Goal: Find specific page/section: Find specific page/section

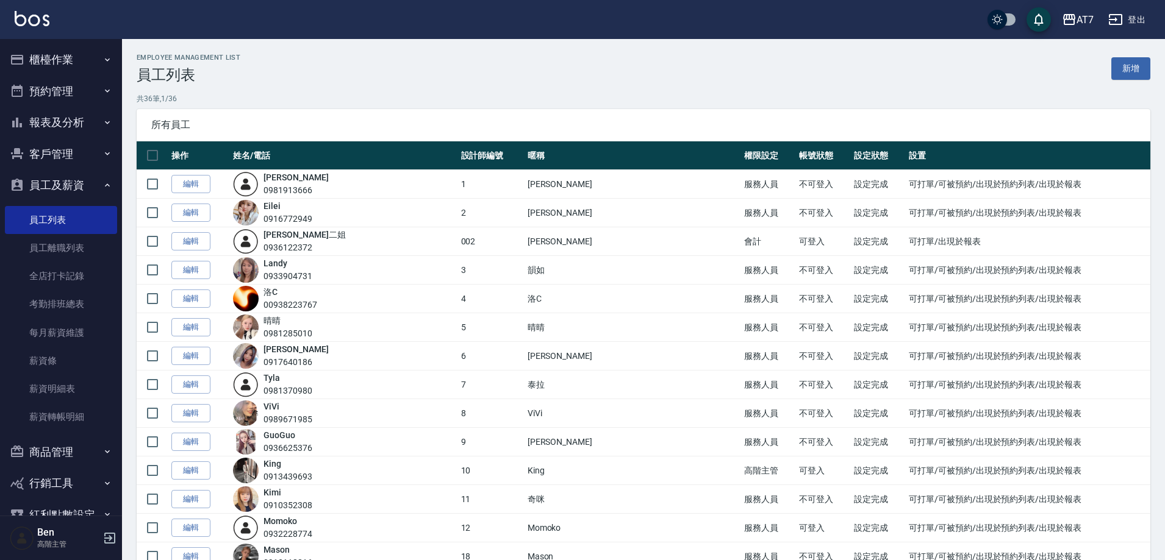
click at [1087, 7] on div "AT7 登出" at bounding box center [582, 19] width 1165 height 39
click at [1087, 14] on div "AT7" at bounding box center [1084, 19] width 17 height 15
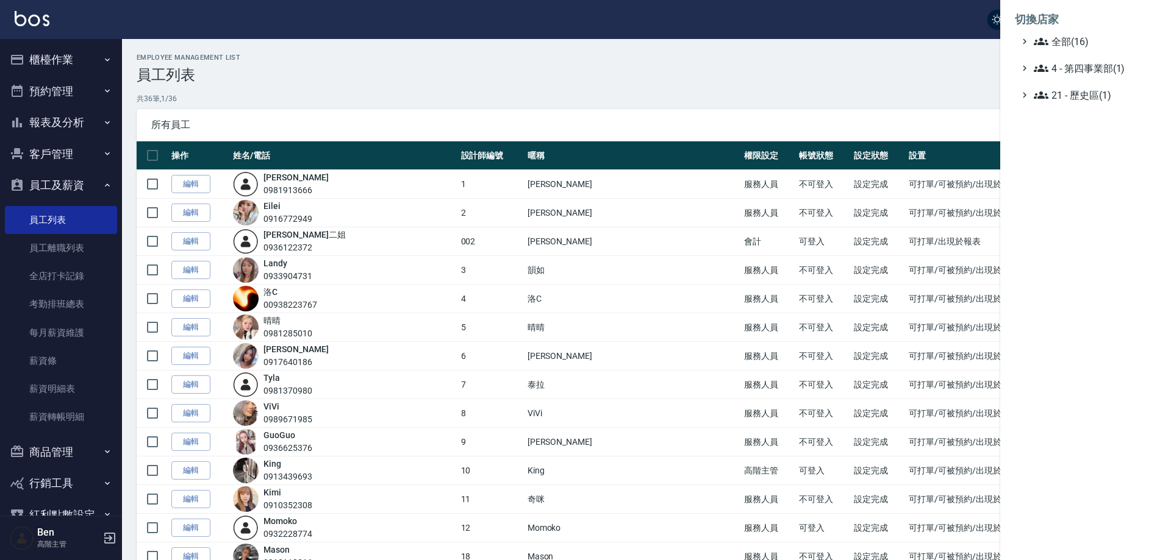
click at [1084, 33] on li "切換店家" at bounding box center [1085, 19] width 141 height 29
click at [1083, 39] on span "全部(16)" at bounding box center [1093, 41] width 118 height 15
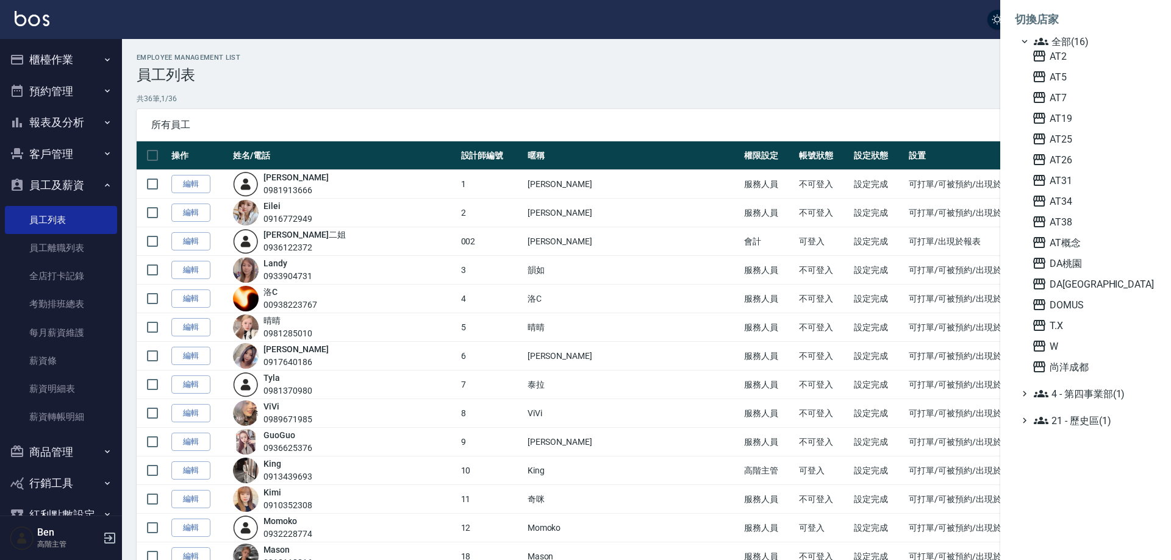
click at [1084, 131] on div "AT2 AT5 AT7 AT19 AT25 AT26 AT31 AT34 AT38 AT概念 DA桃園 DA蘆洲 DOMUS T.X W 尚洋成都" at bounding box center [1091, 212] width 129 height 326
click at [1084, 136] on span "AT25" at bounding box center [1092, 139] width 120 height 15
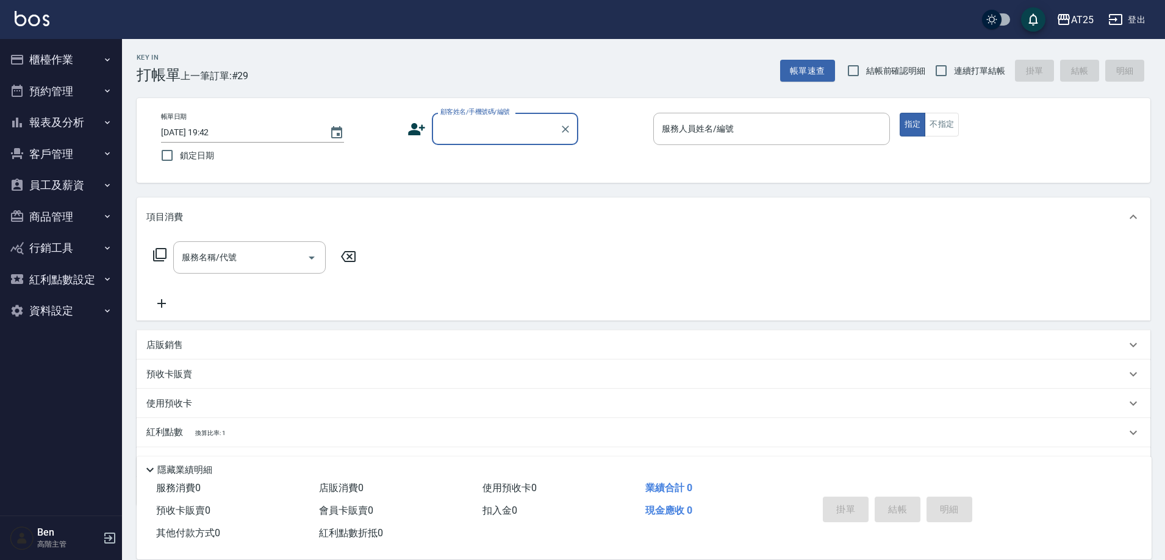
click at [67, 181] on button "員工及薪資" at bounding box center [61, 186] width 112 height 32
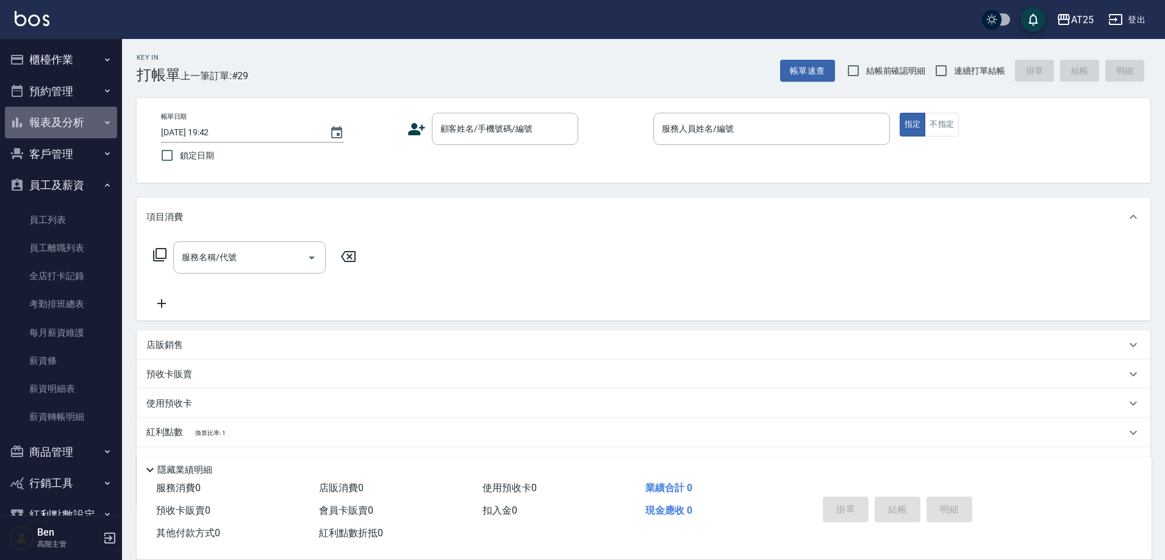
click at [73, 124] on button "報表及分析" at bounding box center [61, 123] width 112 height 32
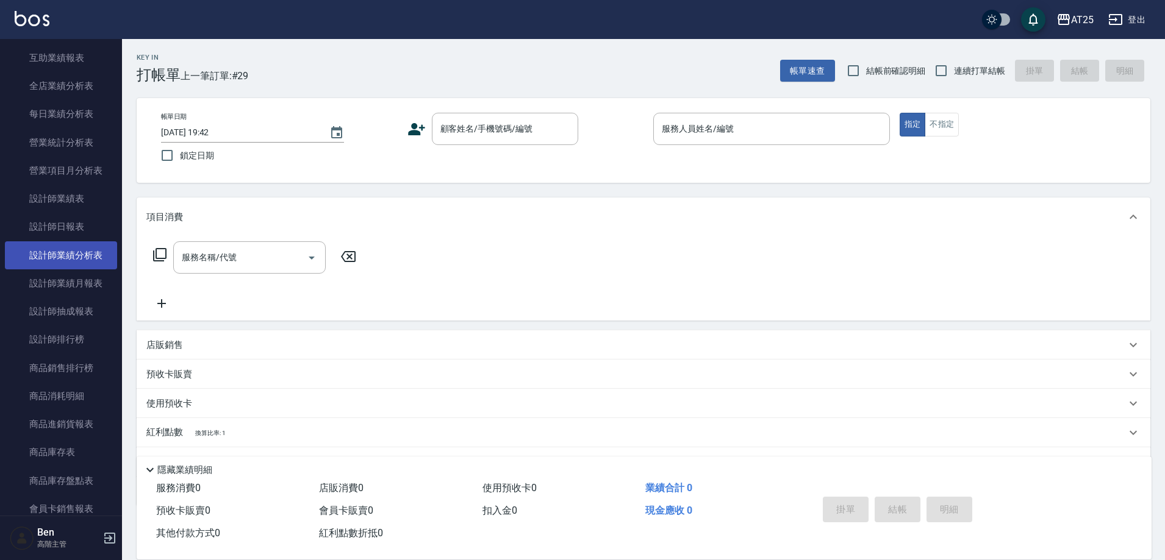
scroll to position [366, 0]
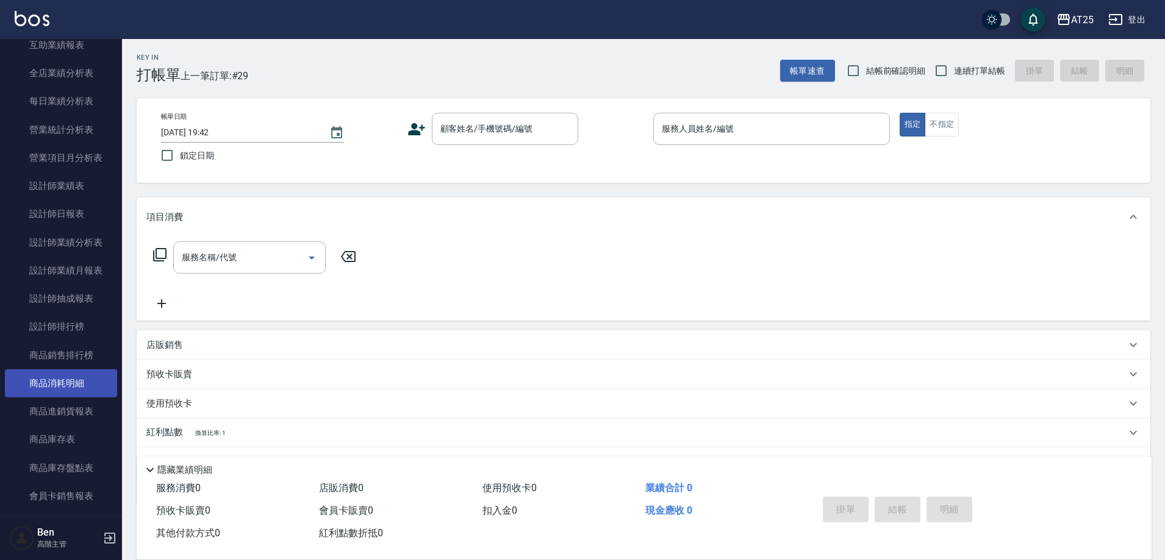
click at [49, 388] on link "商品消耗明細" at bounding box center [61, 384] width 112 height 28
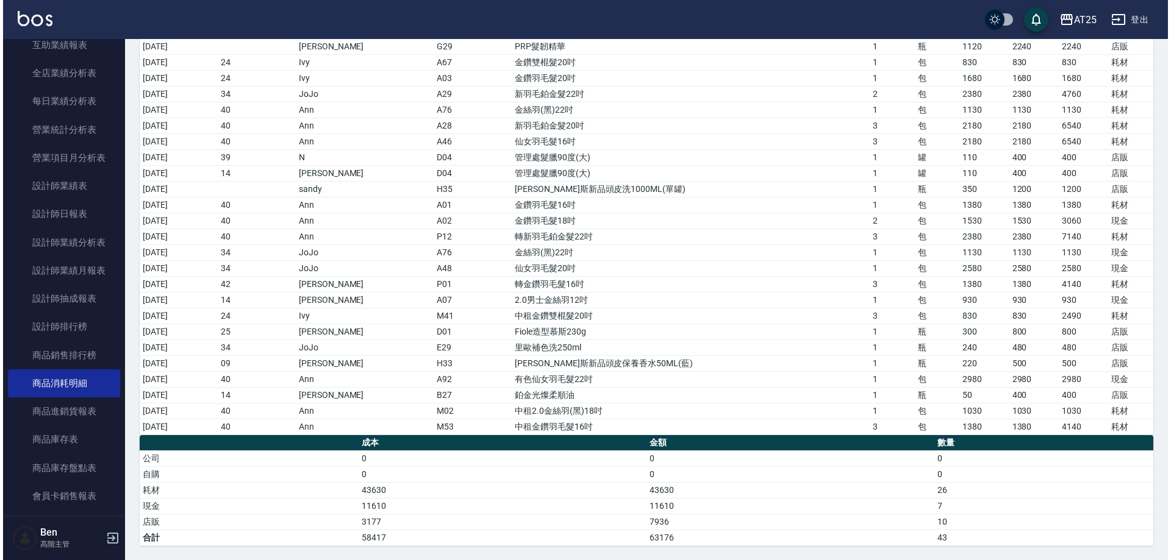
scroll to position [176, 0]
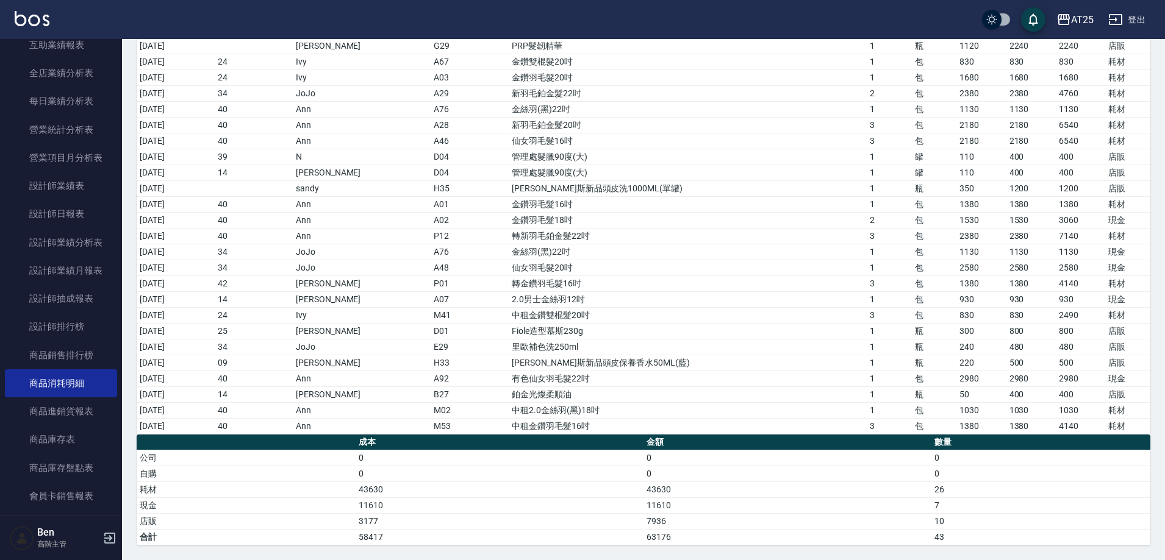
drag, startPoint x: 550, startPoint y: 412, endPoint x: 1121, endPoint y: 425, distance: 571.5
click at [1121, 425] on tbody "2025/10/02 40 Ann A07 2.0男士金絲羽12吋 1 包 930 930 930 現金 2025/10/02 40 Ann A04 金鑽羽毛…" at bounding box center [643, 204] width 1013 height 460
click at [1064, 15] on icon "button" at bounding box center [1063, 19] width 12 height 11
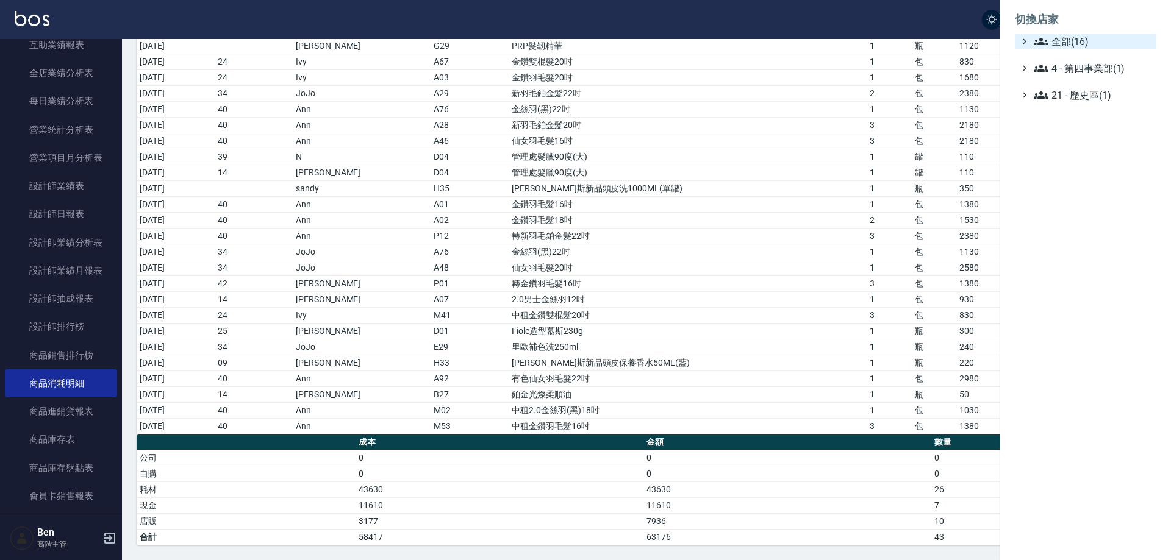
click at [1082, 41] on span "全部(16)" at bounding box center [1093, 41] width 118 height 15
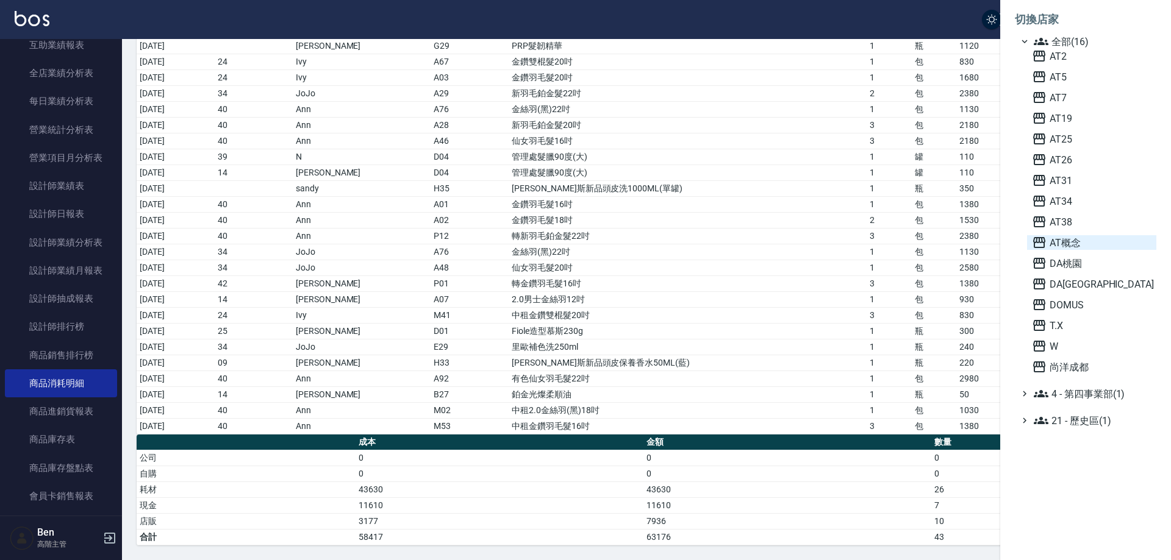
click at [1081, 242] on span "AT概念" at bounding box center [1092, 242] width 120 height 15
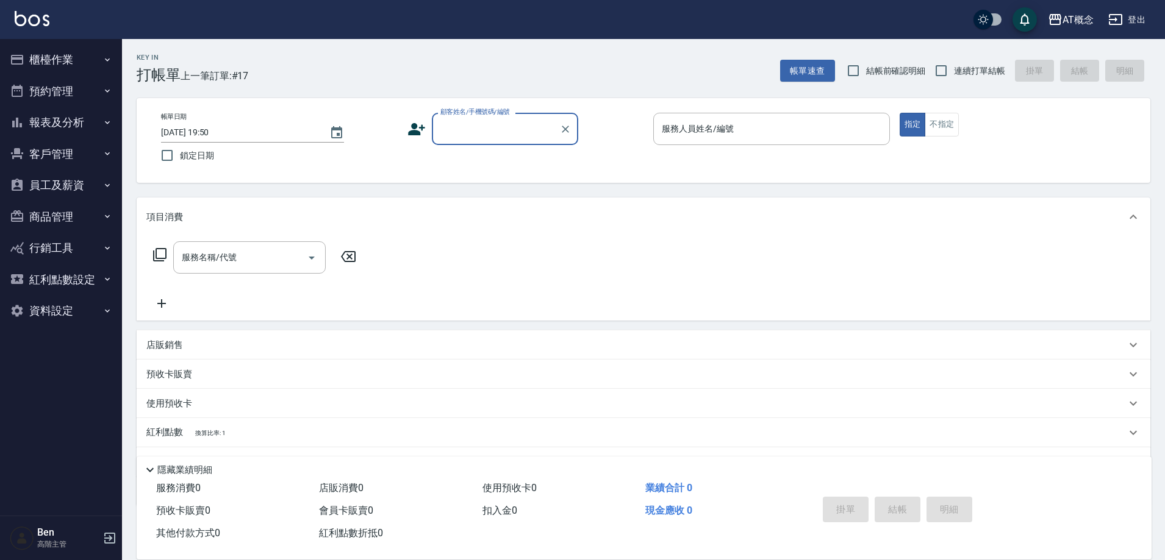
click at [70, 187] on button "員工及薪資" at bounding box center [61, 186] width 112 height 32
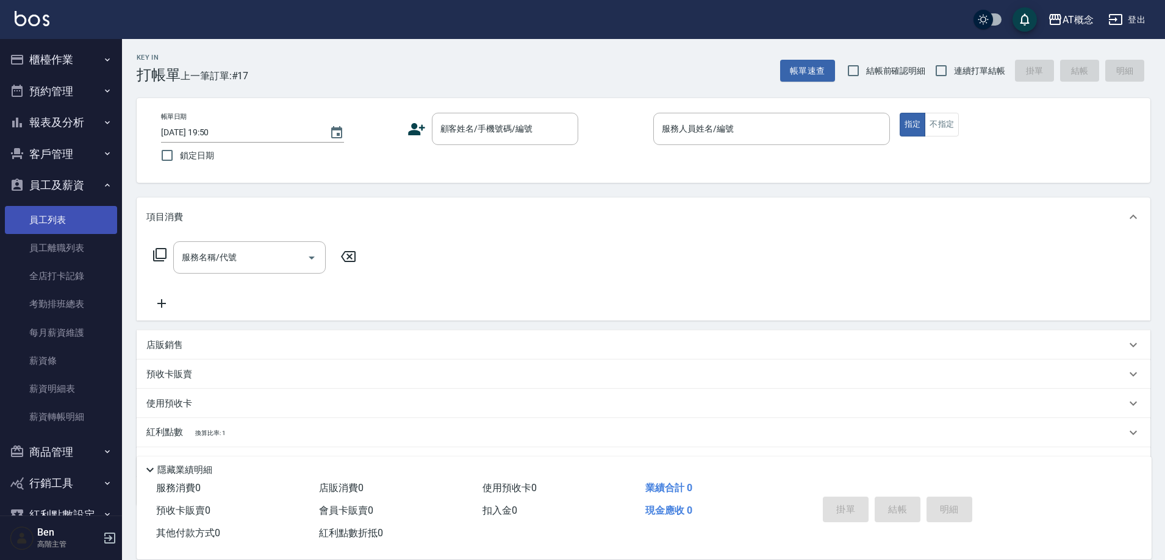
click at [77, 221] on link "員工列表" at bounding box center [61, 220] width 112 height 28
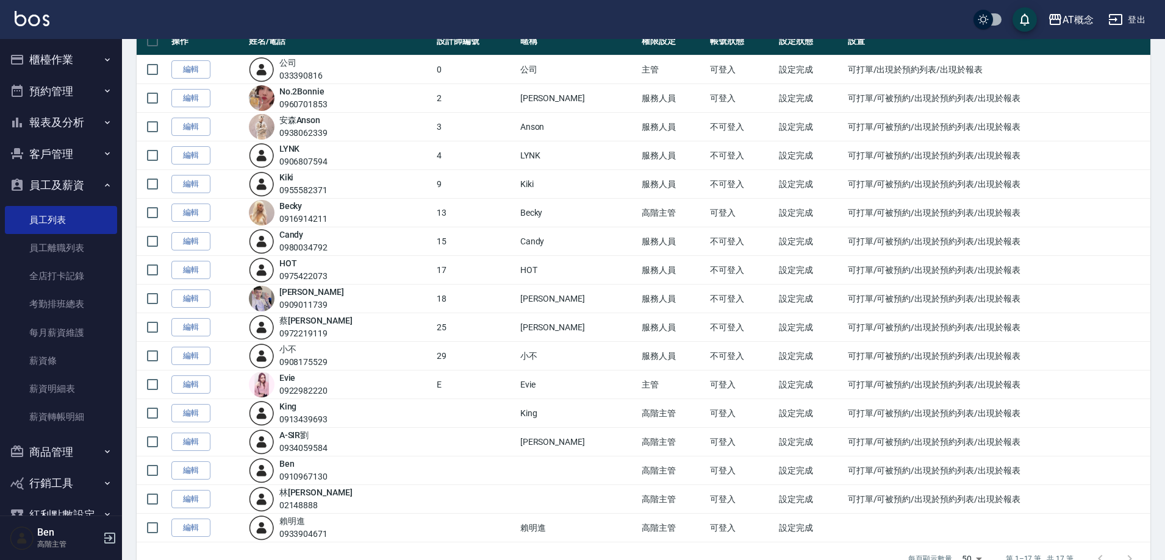
scroll to position [122, 0]
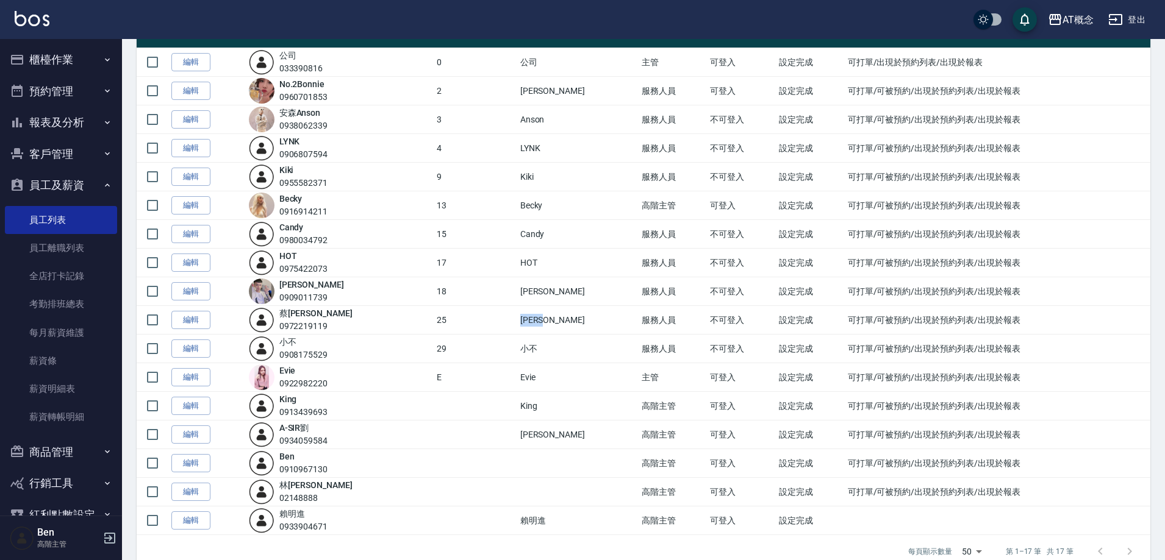
drag, startPoint x: 515, startPoint y: 323, endPoint x: 550, endPoint y: 323, distance: 35.4
click at [550, 323] on td "[PERSON_NAME]" at bounding box center [577, 320] width 121 height 29
drag, startPoint x: 509, startPoint y: 295, endPoint x: 547, endPoint y: 292, distance: 38.5
click at [547, 292] on tr "編輯 [PERSON_NAME] 0909011739 18 [PERSON_NAME] 服務人員 不可登入 設定完成 可打單/可被預約/出現於預約列表/出現…" at bounding box center [643, 291] width 1013 height 29
copy tr "[PERSON_NAME]"
